Goal: Information Seeking & Learning: Find specific fact

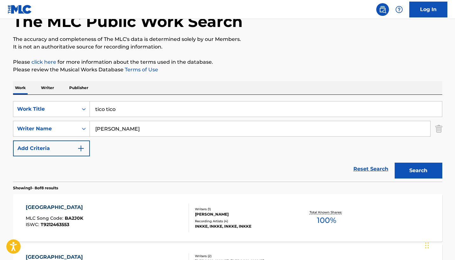
scroll to position [89, 0]
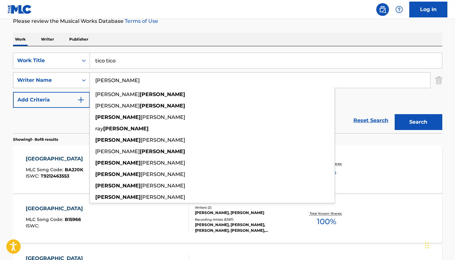
drag, startPoint x: 141, startPoint y: 84, endPoint x: 68, endPoint y: 76, distance: 72.8
click at [68, 76] on div "SearchWithCriteria31c21d87-e8da-4254-bff0-b6669058a0c8 Writer Name [PERSON_NAME…" at bounding box center [227, 80] width 429 height 16
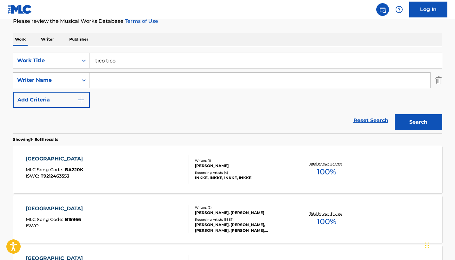
click at [439, 82] on img "Search Form" at bounding box center [438, 80] width 7 height 16
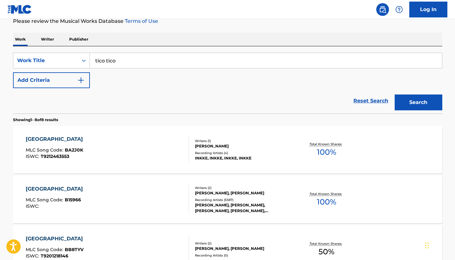
click at [427, 96] on button "Search" at bounding box center [419, 103] width 48 height 16
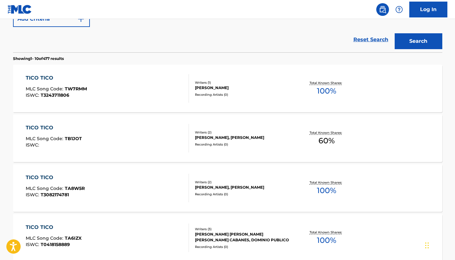
scroll to position [146, 0]
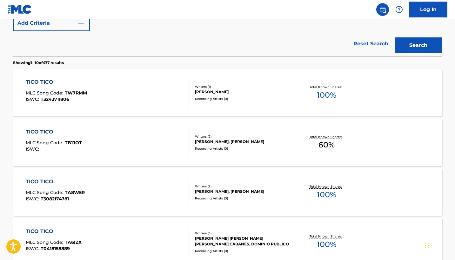
click at [83, 22] on img "Search Form" at bounding box center [81, 23] width 8 height 8
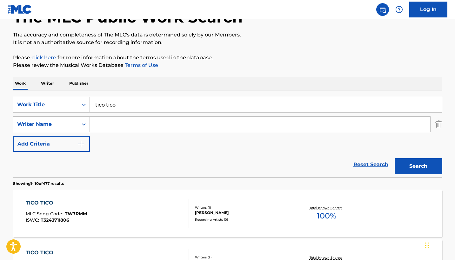
scroll to position [12, 0]
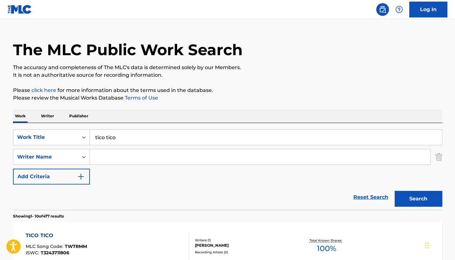
click at [138, 155] on input "Search Form" at bounding box center [260, 157] width 340 height 15
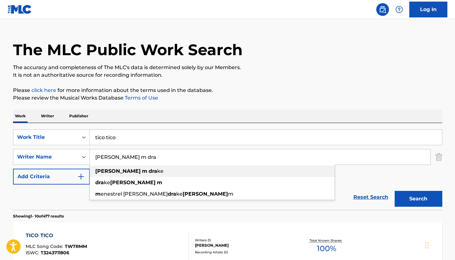
click at [129, 175] on div "[PERSON_NAME] m dra ke" at bounding box center [212, 171] width 245 height 11
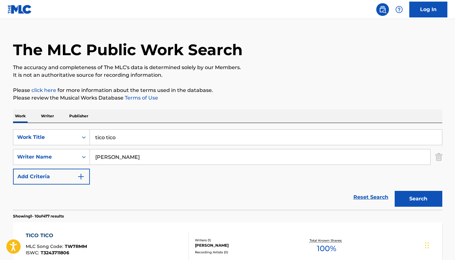
click at [431, 197] on button "Search" at bounding box center [419, 199] width 48 height 16
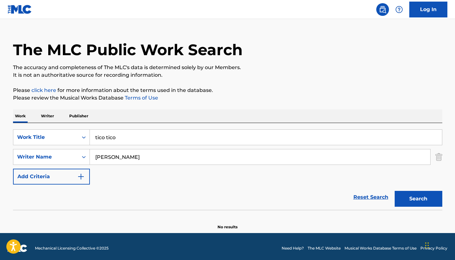
click at [114, 158] on input "[PERSON_NAME]" at bounding box center [260, 157] width 340 height 15
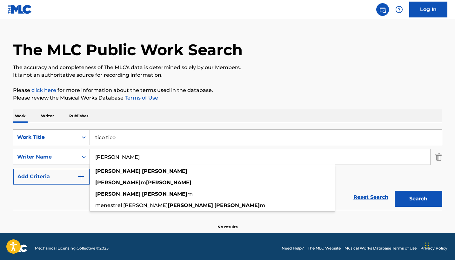
type input "[PERSON_NAME]"
click at [418, 199] on button "Search" at bounding box center [419, 199] width 48 height 16
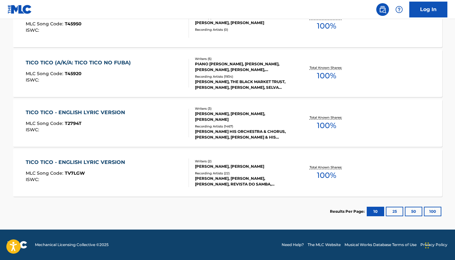
scroll to position [285, 0]
click at [154, 124] on div "TICO TICO - ENGLISH LYRIC VERSION MLC Song Code : T2794T ISWC :" at bounding box center [107, 123] width 163 height 29
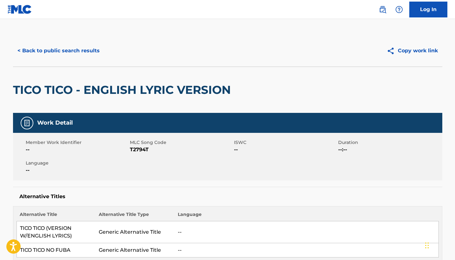
click at [64, 48] on button "< Back to public search results" at bounding box center [58, 51] width 91 height 16
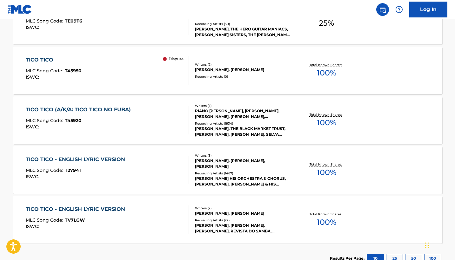
scroll to position [237, 0]
